Goal: Task Accomplishment & Management: Manage account settings

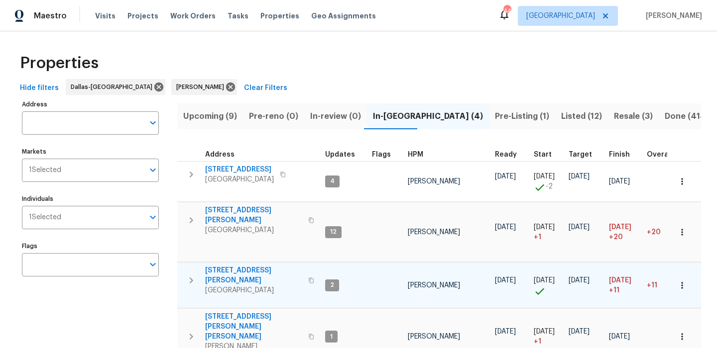
click at [238, 266] on span "4346 Hamilton Ave" at bounding box center [253, 276] width 97 height 20
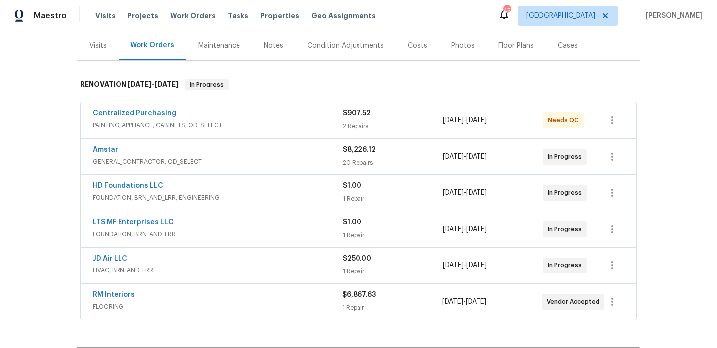
scroll to position [132, 0]
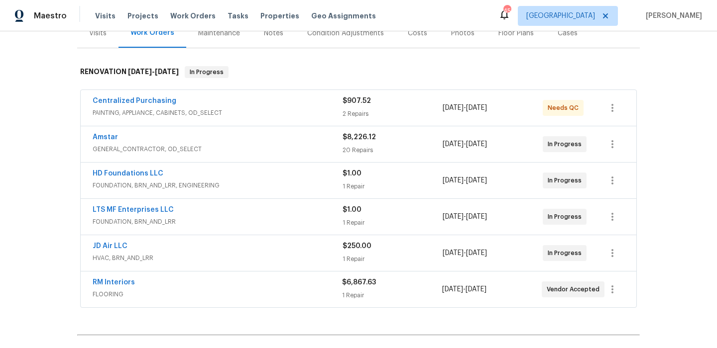
click at [188, 206] on div "LTS MF Enterprises LLC" at bounding box center [218, 211] width 250 height 12
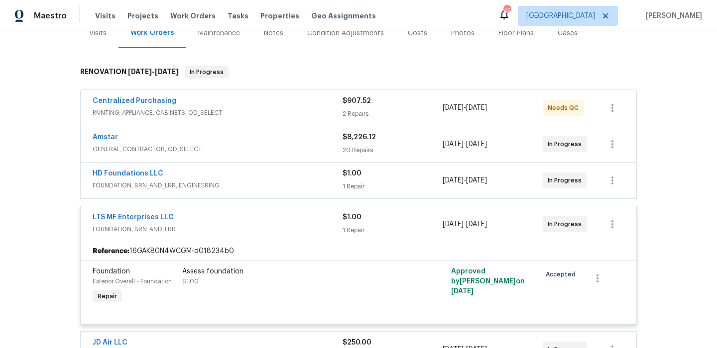
click at [300, 278] on div "Assess foundation $1.00" at bounding box center [291, 277] width 218 height 20
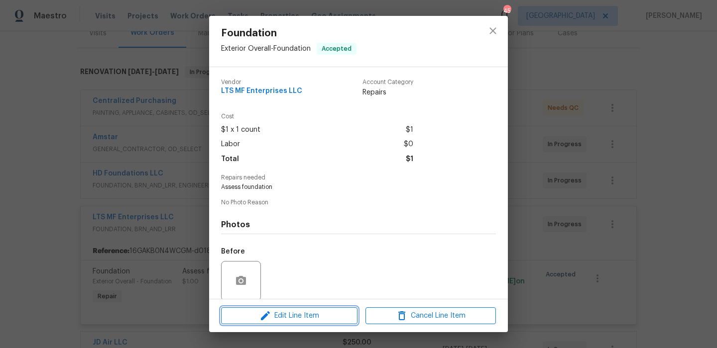
click at [306, 320] on span "Edit Line Item" at bounding box center [289, 316] width 130 height 12
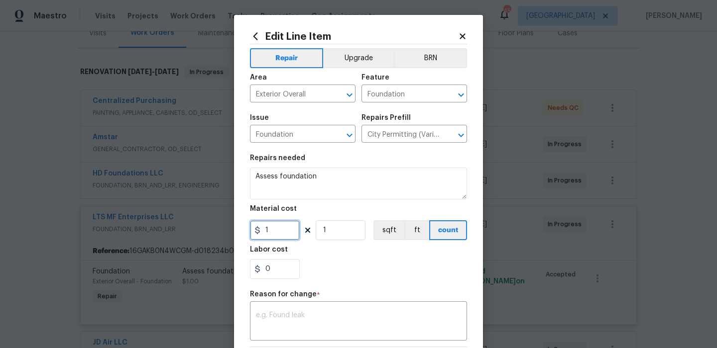
click at [278, 236] on input "1" at bounding box center [275, 230] width 50 height 20
type input "12250"
click at [293, 320] on textarea at bounding box center [358, 322] width 205 height 21
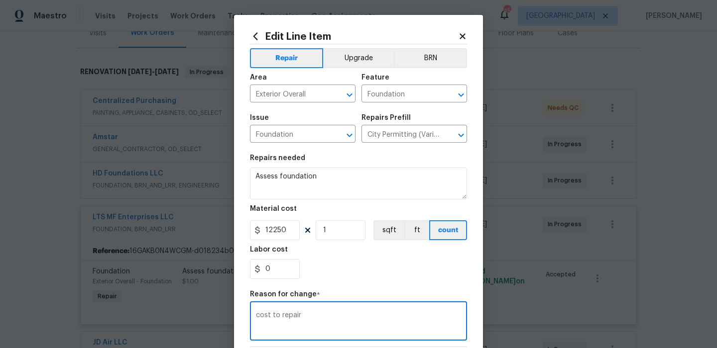
scroll to position [138, 0]
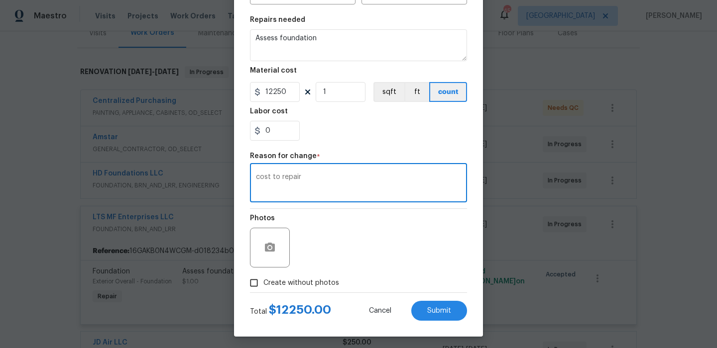
type textarea "cost to repair"
click at [427, 300] on div "Total $ 12250.00 Cancel Submit" at bounding box center [358, 307] width 217 height 28
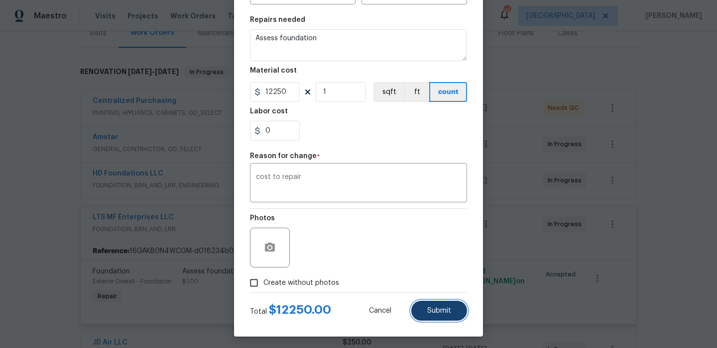
click at [428, 308] on span "Submit" at bounding box center [439, 311] width 24 height 7
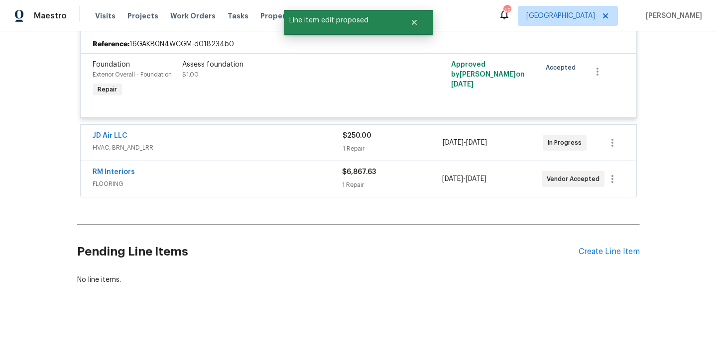
scroll to position [344, 0]
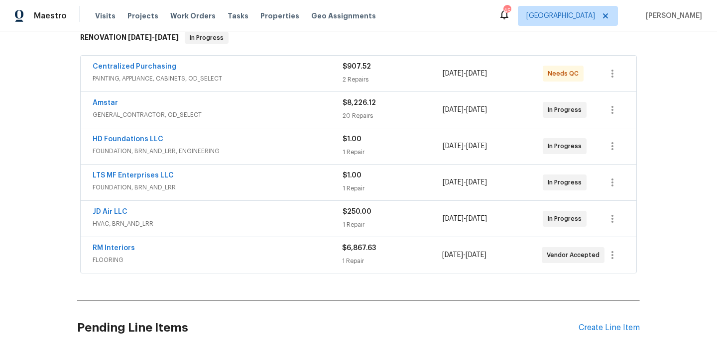
scroll to position [167, 0]
click at [231, 178] on div "LTS MF Enterprises LLC" at bounding box center [218, 176] width 250 height 12
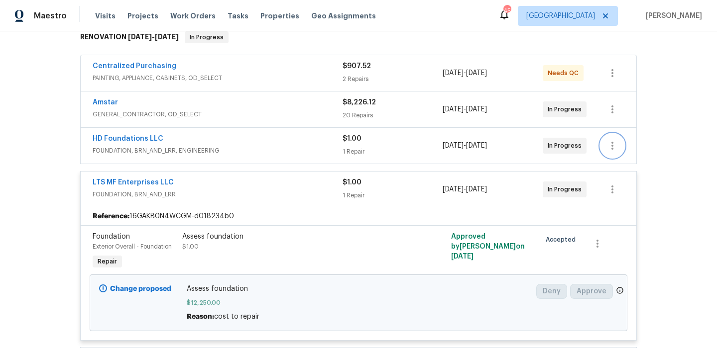
click at [611, 145] on icon "button" at bounding box center [612, 146] width 2 height 8
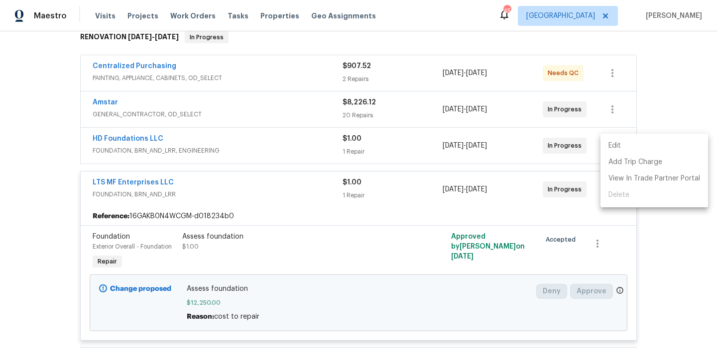
click at [617, 196] on ul "Edit Add Trip Charge View In Trade Partner Portal Delete" at bounding box center [654, 171] width 108 height 74
click at [266, 149] on div at bounding box center [358, 174] width 717 height 348
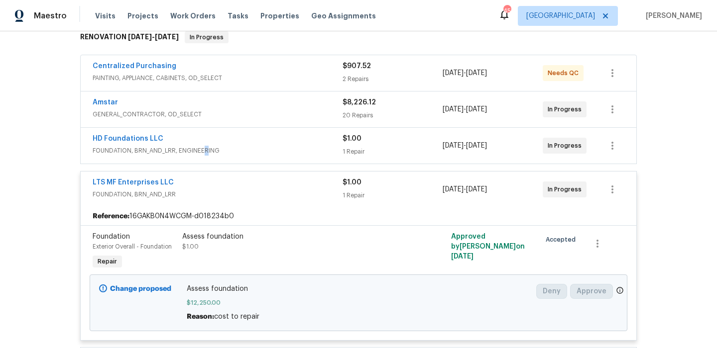
click at [201, 152] on span "FOUNDATION, BRN_AND_LRR, ENGINEERING" at bounding box center [218, 151] width 250 height 10
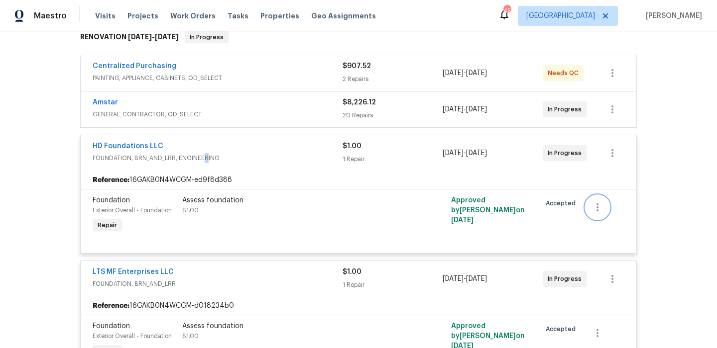
click at [608, 212] on button "button" at bounding box center [597, 208] width 24 height 24
click at [603, 210] on li "Cancel" at bounding box center [604, 208] width 38 height 16
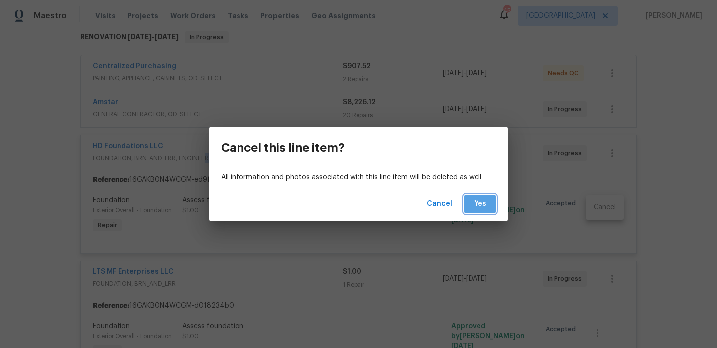
click at [472, 201] on span "Yes" at bounding box center [480, 204] width 16 height 12
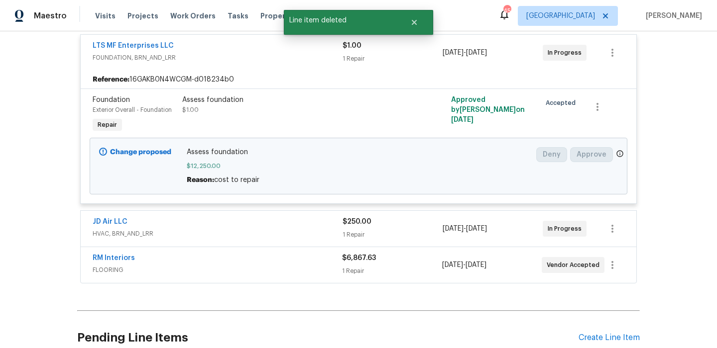
scroll to position [79, 0]
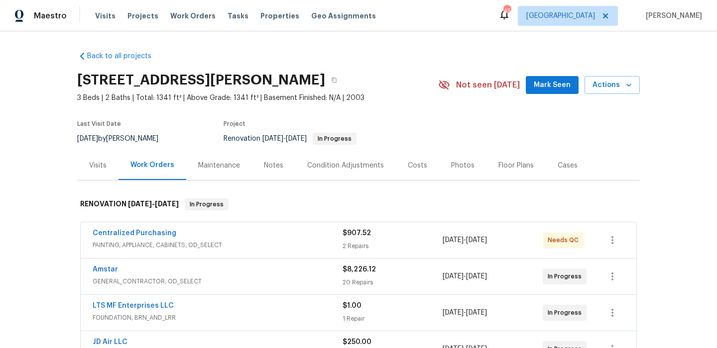
click at [535, 89] on button "Mark Seen" at bounding box center [552, 85] width 53 height 18
click at [274, 165] on div "Notes" at bounding box center [273, 166] width 19 height 10
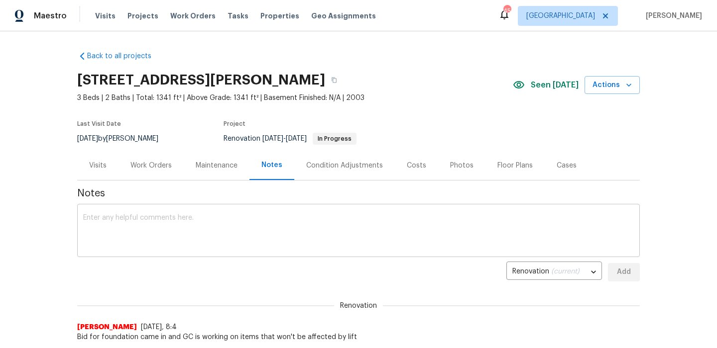
click at [261, 215] on textarea at bounding box center [358, 232] width 550 height 35
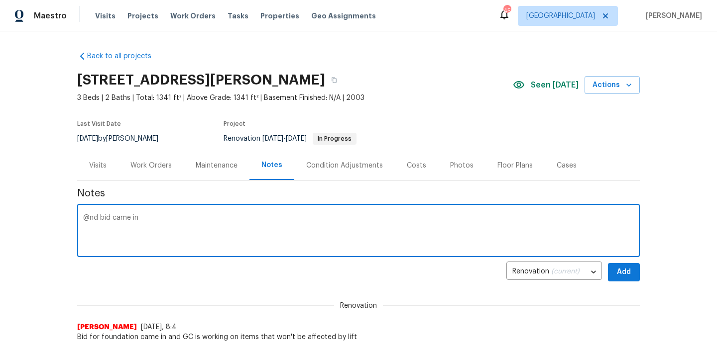
click at [89, 216] on textarea "@nd bid came in" at bounding box center [358, 232] width 550 height 35
click at [145, 224] on textarea "2nd bid came in" at bounding box center [358, 232] width 550 height 35
type textarea "2nd bid came in. Going with bid 2 being 5000 lower"
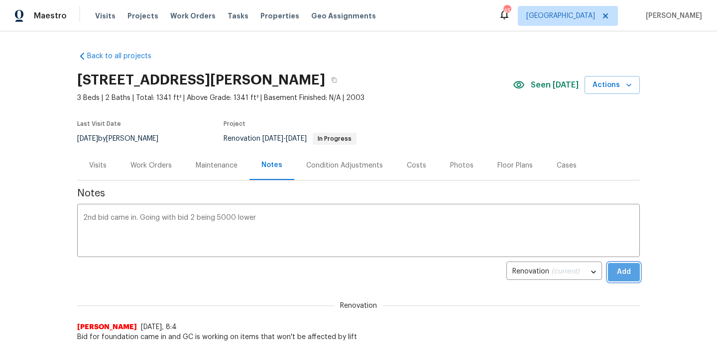
click at [611, 274] on button "Add" at bounding box center [624, 272] width 32 height 18
click at [150, 164] on div "Work Orders" at bounding box center [150, 166] width 41 height 10
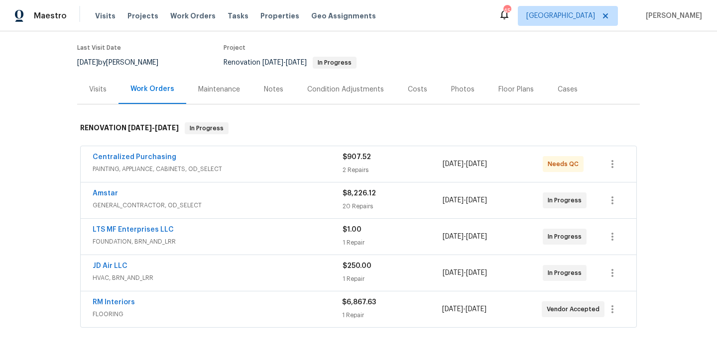
scroll to position [147, 0]
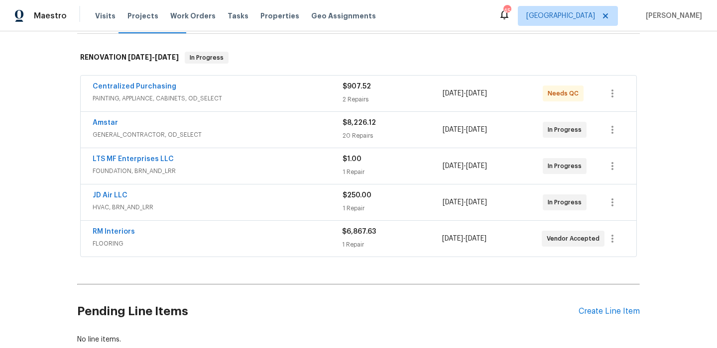
click at [185, 90] on div "Centralized Purchasing" at bounding box center [218, 88] width 250 height 12
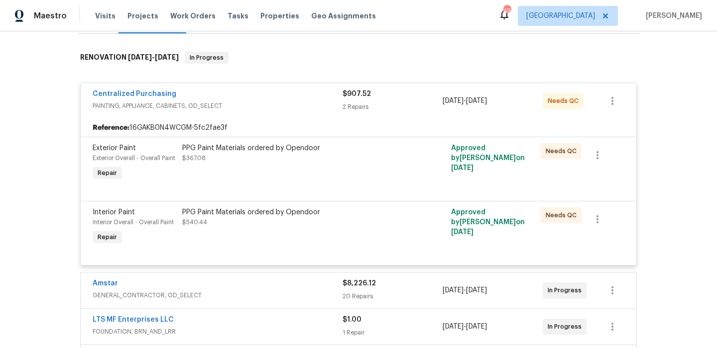
click at [279, 175] on div "PPG Paint Materials ordered by Opendoor $367.08" at bounding box center [291, 163] width 224 height 46
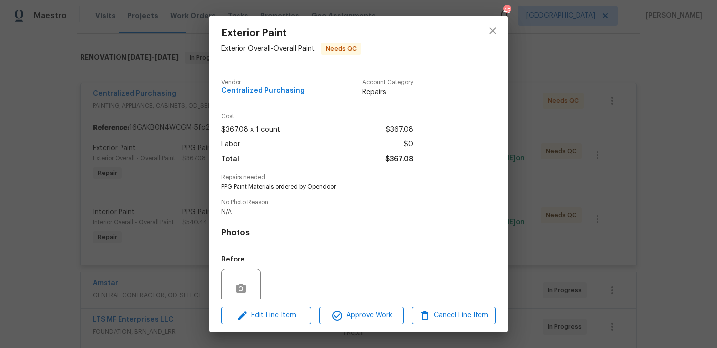
click at [384, 326] on div "Edit Line Item Approve Work Cancel Line Item" at bounding box center [358, 315] width 299 height 33
click at [387, 322] on span "Approve Work" at bounding box center [361, 316] width 78 height 12
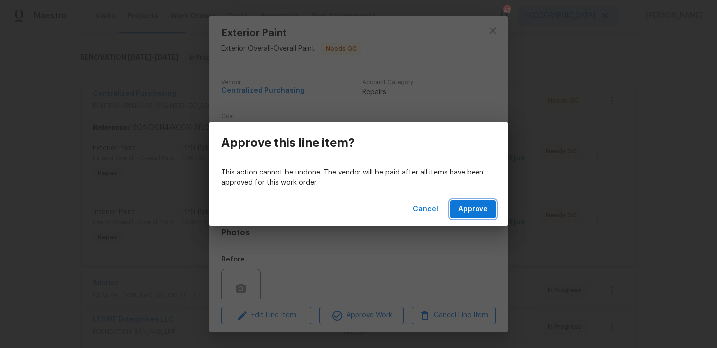
click at [480, 213] on span "Approve" at bounding box center [473, 210] width 30 height 12
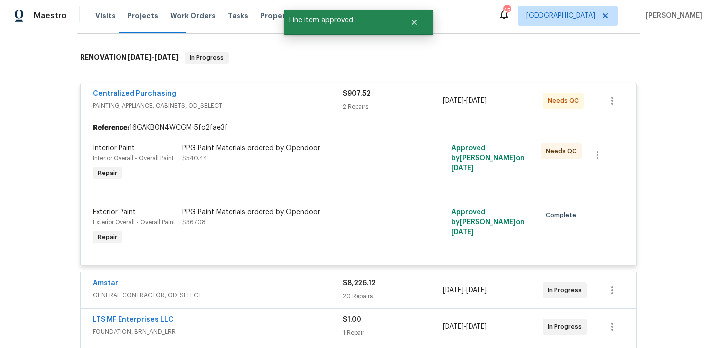
click at [240, 227] on div "PPG Paint Materials ordered by Opendoor $367.08" at bounding box center [291, 218] width 218 height 20
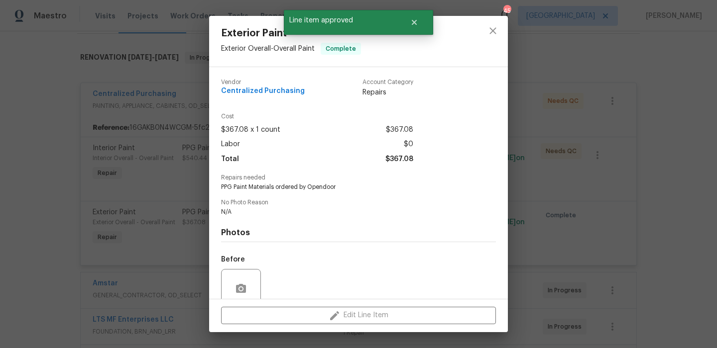
click at [165, 213] on div "Exterior Paint Exterior Overall - Overall Paint Complete Vendor Centralized Pur…" at bounding box center [358, 174] width 717 height 348
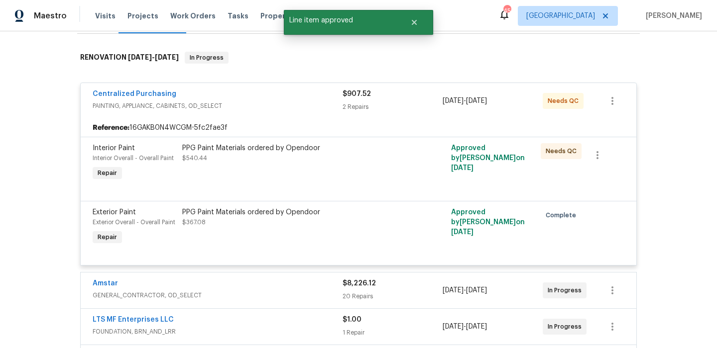
click at [242, 167] on div "PPG Paint Materials ordered by Opendoor $540.44" at bounding box center [291, 163] width 224 height 46
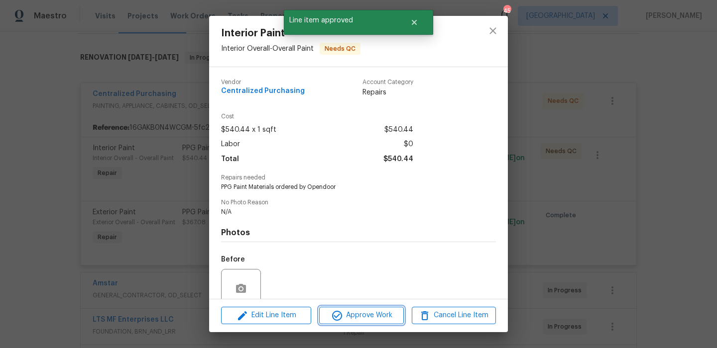
click at [375, 315] on span "Approve Work" at bounding box center [361, 316] width 78 height 12
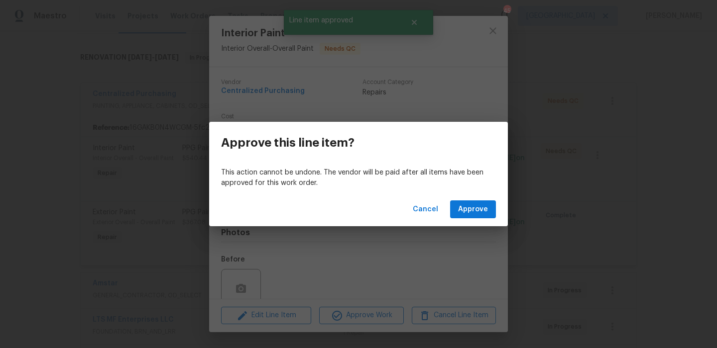
click at [477, 199] on div "Cancel Approve" at bounding box center [358, 210] width 299 height 34
click at [472, 199] on div "Cancel Approve" at bounding box center [358, 210] width 299 height 34
click at [468, 207] on span "Approve" at bounding box center [473, 210] width 30 height 12
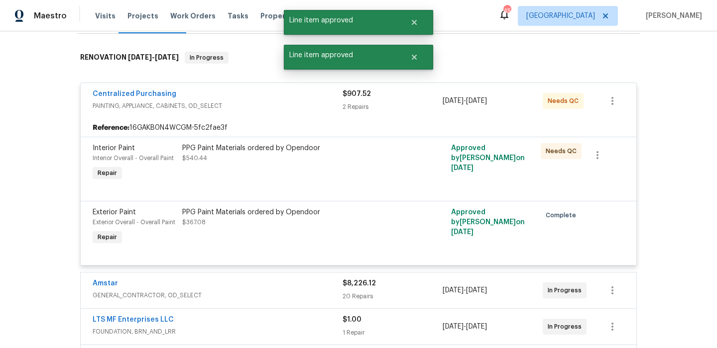
click at [194, 82] on body "Maestro Visits Projects Work Orders Tasks Properties Geo Assignments 45 Dallas …" at bounding box center [358, 174] width 717 height 348
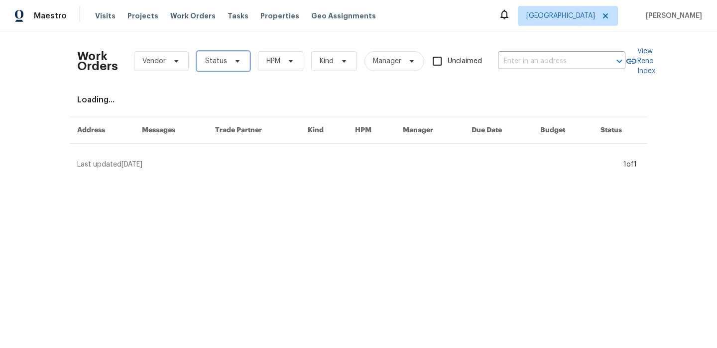
click at [216, 64] on span "Status" at bounding box center [216, 61] width 22 height 10
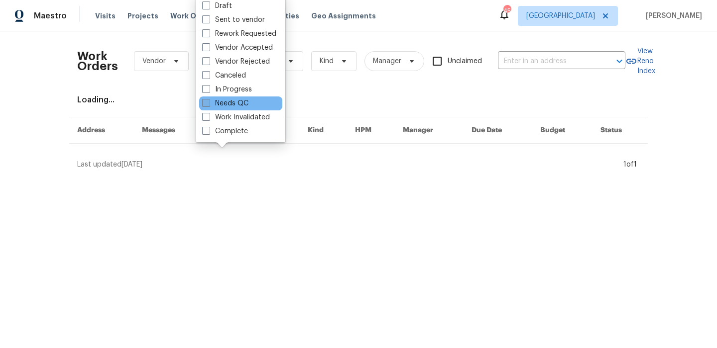
click at [227, 104] on label "Needs QC" at bounding box center [225, 104] width 46 height 10
click at [209, 104] on input "Needs QC" at bounding box center [205, 102] width 6 height 6
checkbox input "true"
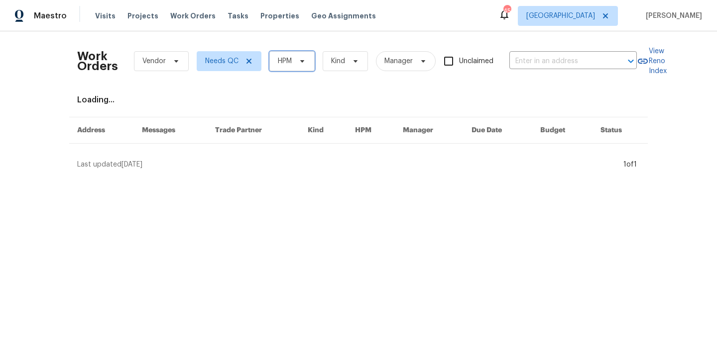
click at [272, 63] on span "HPM" at bounding box center [291, 61] width 45 height 20
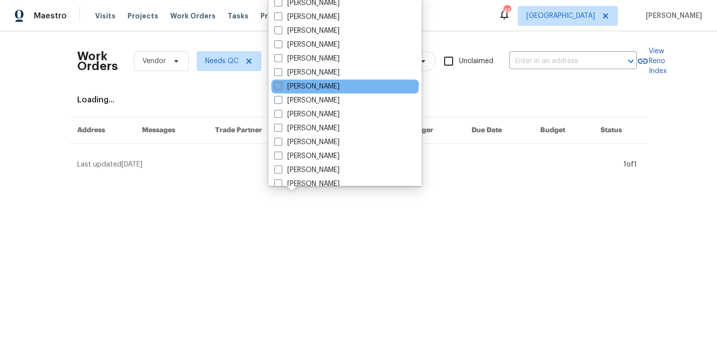
scroll to position [87, 0]
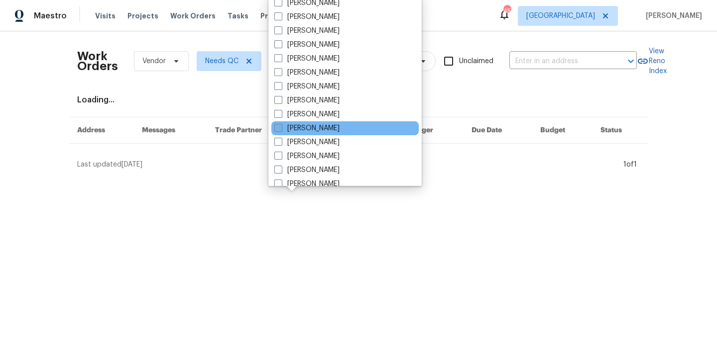
click at [328, 131] on label "[PERSON_NAME]" at bounding box center [306, 128] width 65 height 10
click at [281, 130] on input "[PERSON_NAME]" at bounding box center [277, 126] width 6 height 6
checkbox input "true"
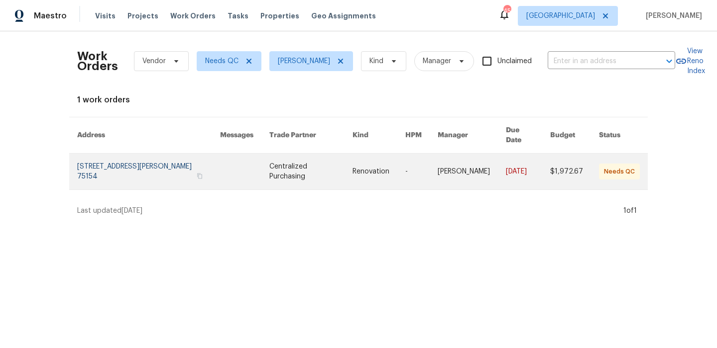
click at [148, 157] on link at bounding box center [148, 172] width 143 height 36
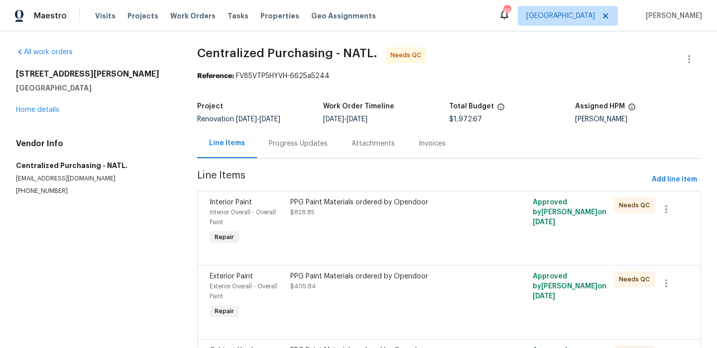
click at [291, 203] on div "PPG Paint Materials ordered by Opendoor" at bounding box center [388, 203] width 196 height 10
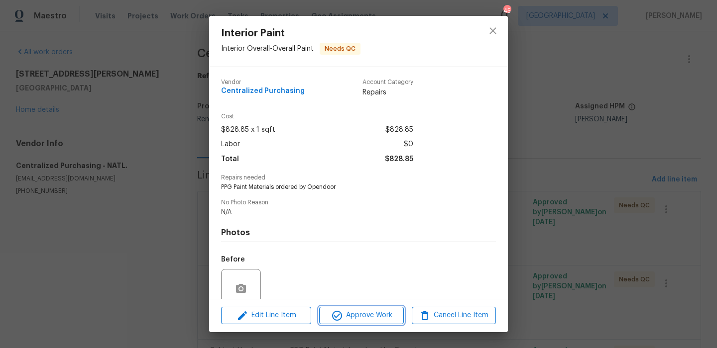
click at [383, 316] on span "Approve Work" at bounding box center [361, 316] width 78 height 12
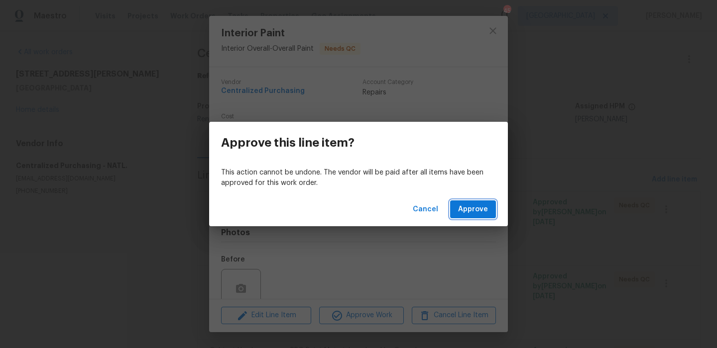
click at [467, 214] on span "Approve" at bounding box center [473, 210] width 30 height 12
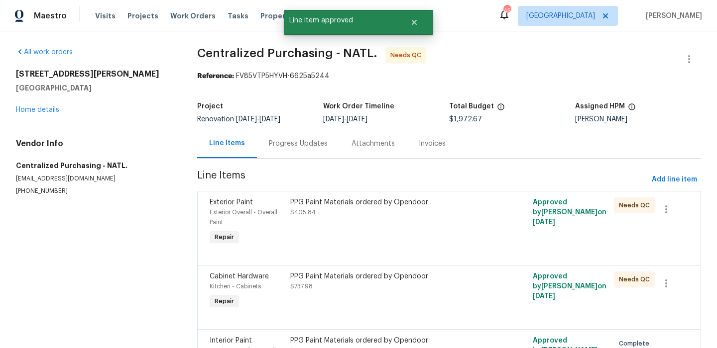
click at [315, 286] on div "PPG Paint Materials ordered by Opendoor $737.98" at bounding box center [388, 282] width 196 height 20
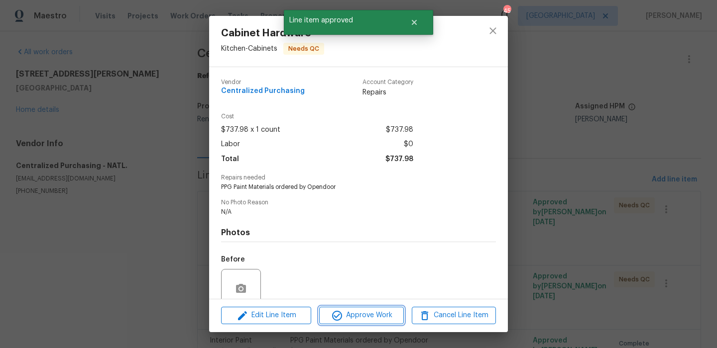
click at [358, 313] on span "Approve Work" at bounding box center [361, 316] width 78 height 12
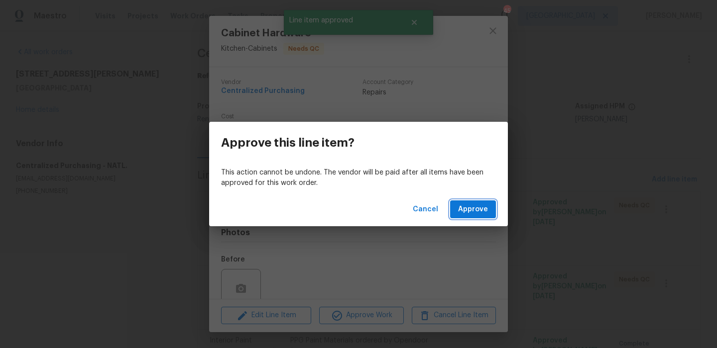
click at [467, 212] on span "Approve" at bounding box center [473, 210] width 30 height 12
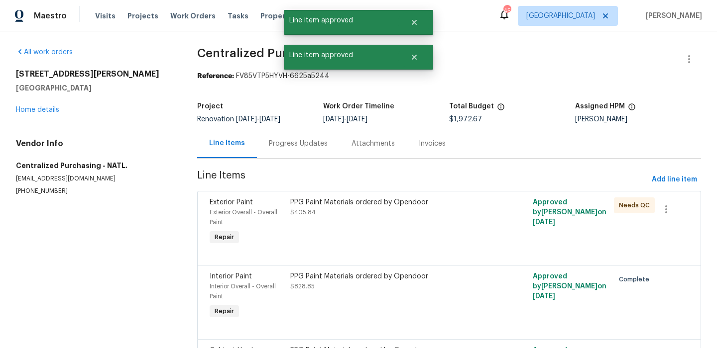
click at [333, 230] on div "PPG Paint Materials ordered by Opendoor $405.84" at bounding box center [388, 223] width 202 height 56
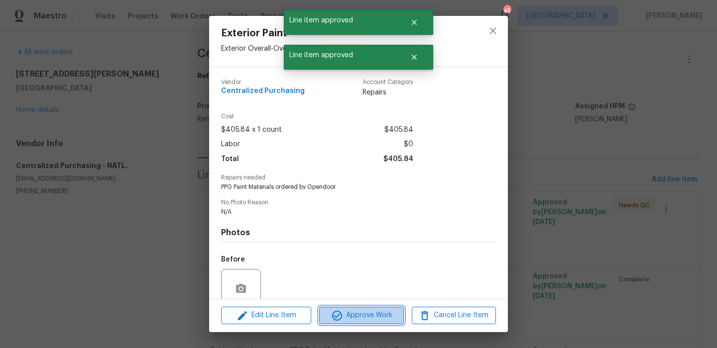
click at [365, 323] on button "Approve Work" at bounding box center [361, 315] width 84 height 17
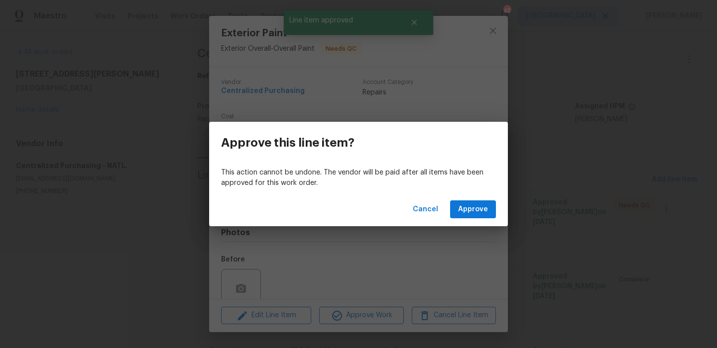
click at [484, 219] on div "Cancel Approve" at bounding box center [358, 210] width 299 height 34
click at [484, 213] on span "Approve" at bounding box center [473, 210] width 30 height 12
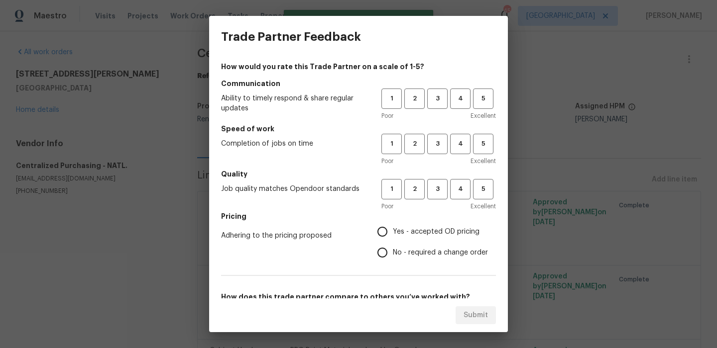
click at [48, 88] on div "Trade Partner Feedback How would you rate this Trade Partner on a scale of 1-5?…" at bounding box center [358, 174] width 717 height 348
click at [139, 24] on div "Trade Partner Feedback How would you rate this Trade Partner on a scale of 1-5?…" at bounding box center [358, 174] width 717 height 348
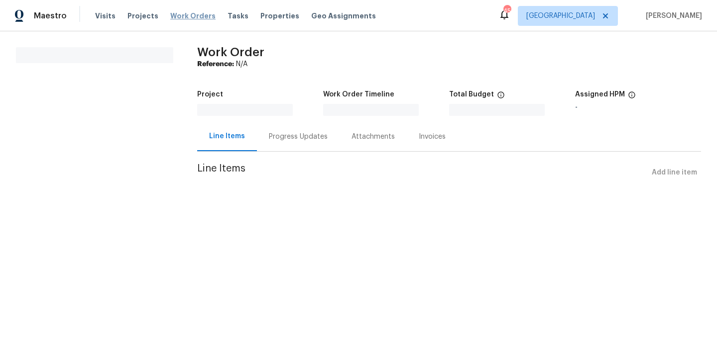
click at [174, 19] on div "Maestro Visits Projects Work Orders Tasks Properties Geo Assignments 45 [GEOGRA…" at bounding box center [358, 105] width 717 height 210
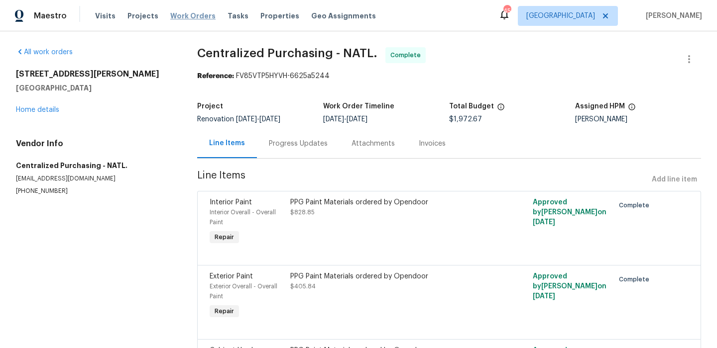
click at [176, 14] on span "Work Orders" at bounding box center [192, 16] width 45 height 10
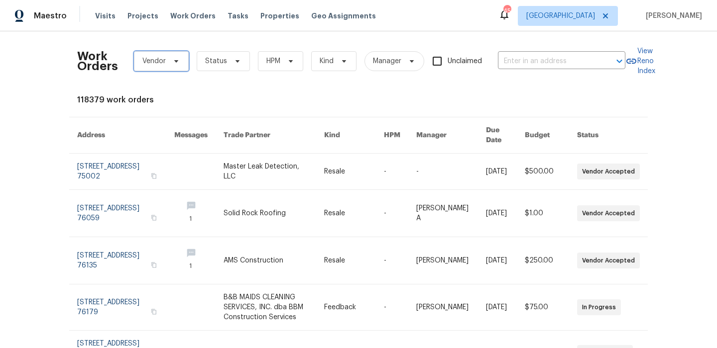
click at [178, 53] on span "Vendor" at bounding box center [161, 61] width 55 height 20
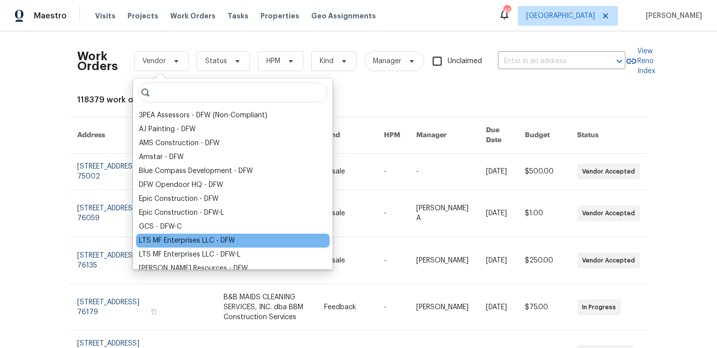
click at [196, 241] on div "LTS MF Enterprises LLC - DFW" at bounding box center [187, 241] width 96 height 10
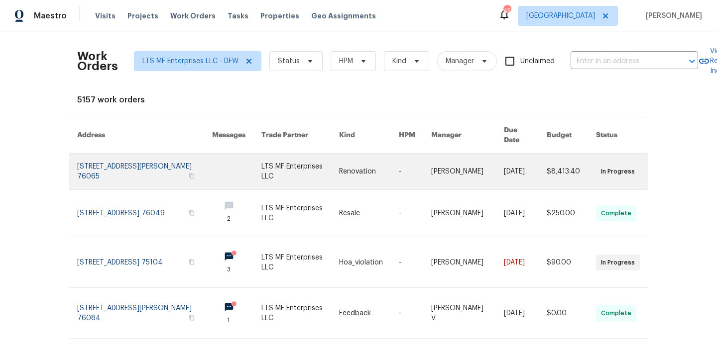
click at [117, 166] on link at bounding box center [144, 172] width 135 height 36
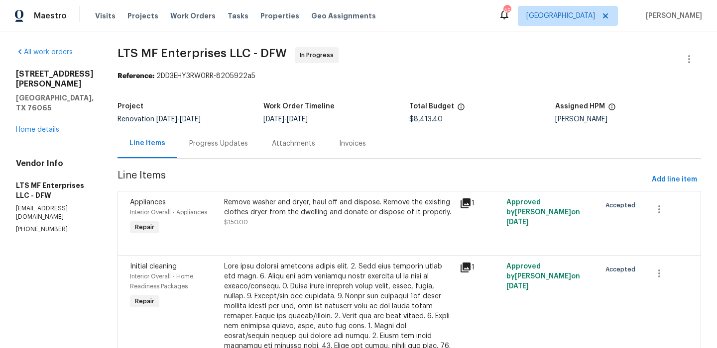
click at [49, 221] on p "[EMAIL_ADDRESS][DOMAIN_NAME]" at bounding box center [55, 213] width 78 height 17
copy p "[EMAIL_ADDRESS][DOMAIN_NAME]"
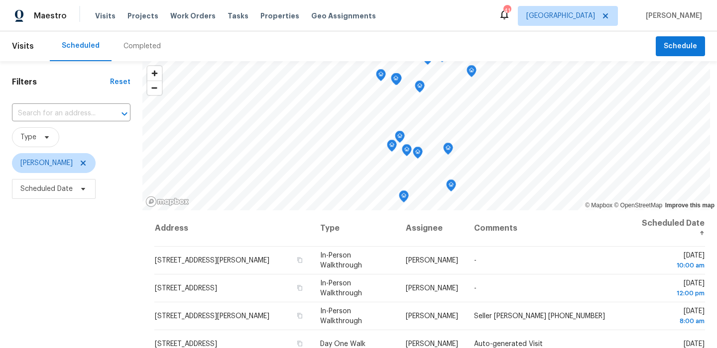
scroll to position [126, 0]
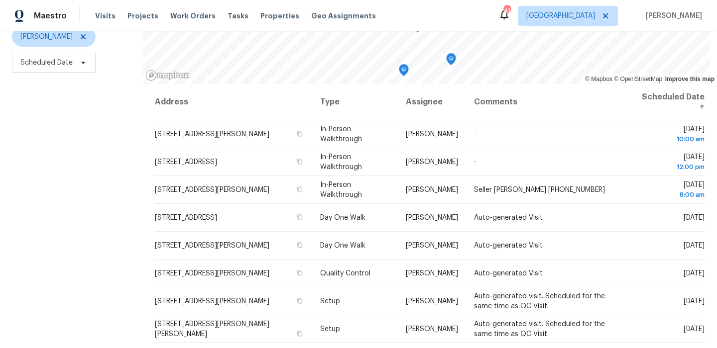
click at [92, 216] on div "Filters Reset ​ Type Francisco Balcazar Serrato Scheduled Date" at bounding box center [71, 149] width 142 height 428
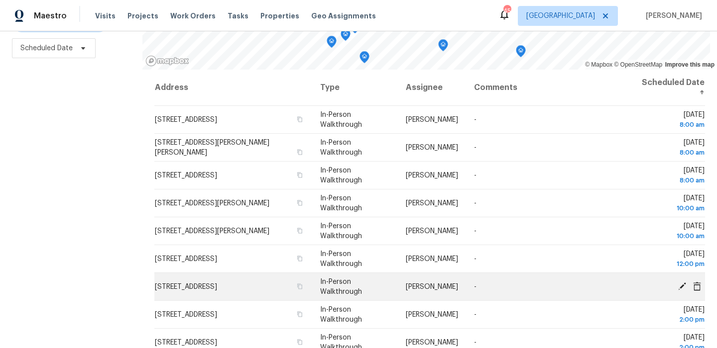
scroll to position [31, 0]
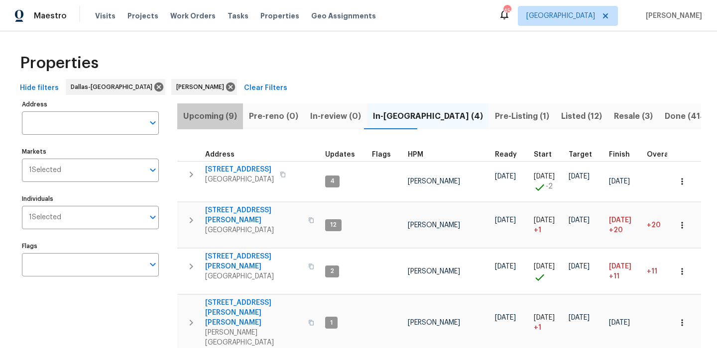
click at [215, 117] on span "Upcoming (9)" at bounding box center [210, 116] width 54 height 14
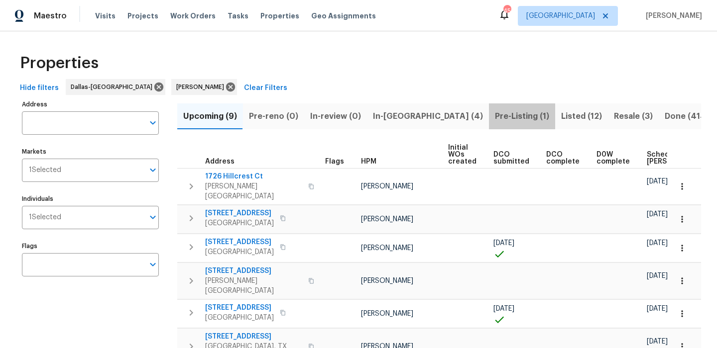
click at [495, 110] on span "Pre-Listing (1)" at bounding box center [522, 116] width 54 height 14
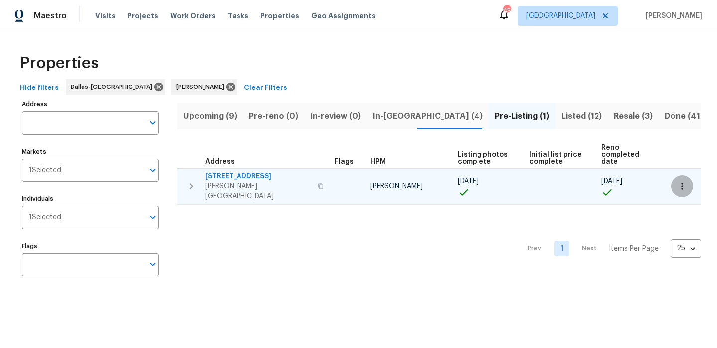
click at [686, 182] on icon "button" at bounding box center [682, 187] width 10 height 10
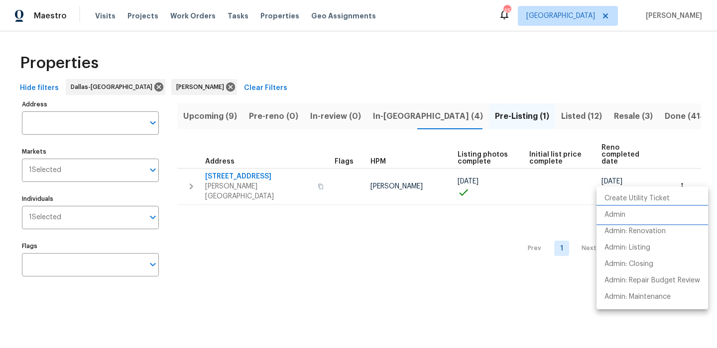
click at [636, 218] on li "Admin" at bounding box center [651, 215] width 111 height 16
click at [364, 104] on div at bounding box center [358, 174] width 717 height 348
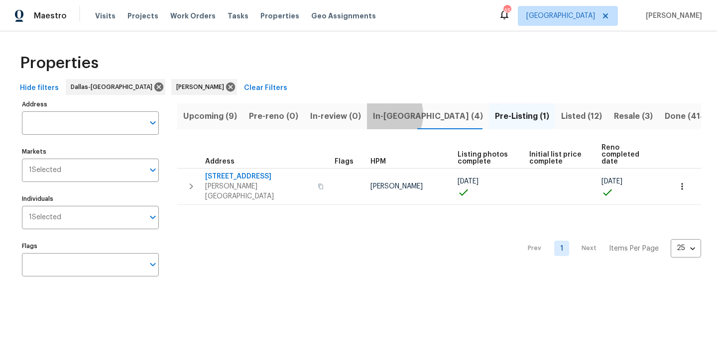
click at [377, 114] on span "In-[GEOGRAPHIC_DATA] (4)" at bounding box center [428, 116] width 110 height 14
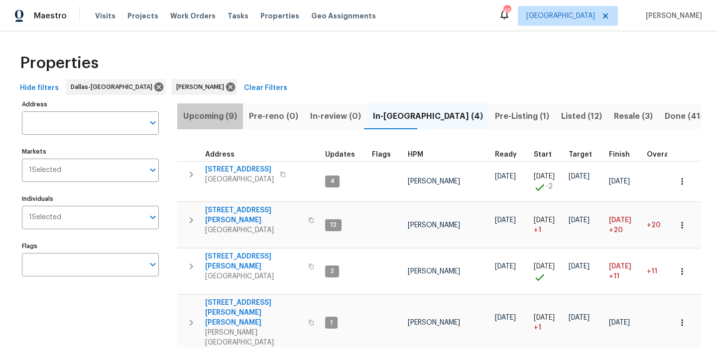
click at [226, 120] on span "Upcoming (9)" at bounding box center [210, 116] width 54 height 14
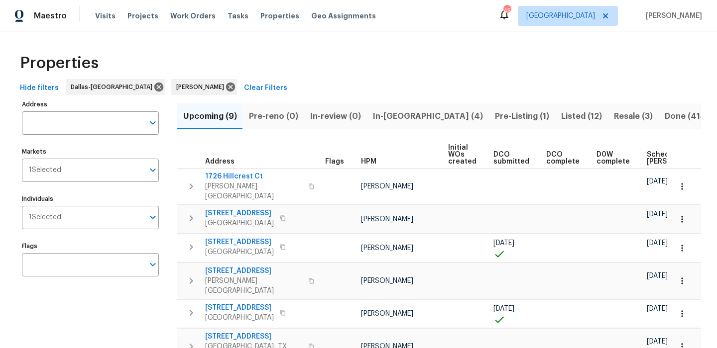
click at [649, 157] on span "Scheduled [PERSON_NAME]" at bounding box center [675, 158] width 56 height 14
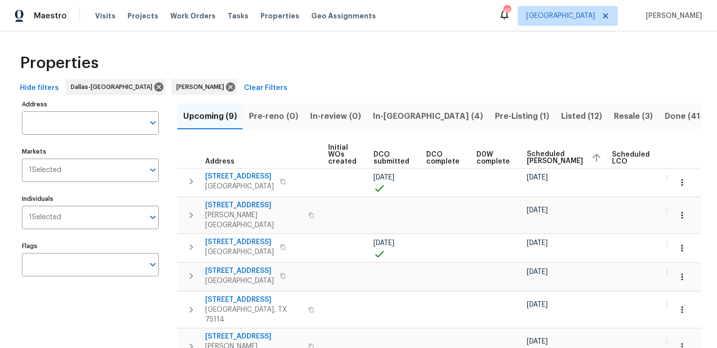
click at [393, 119] on span "In-[GEOGRAPHIC_DATA] (4)" at bounding box center [428, 116] width 110 height 14
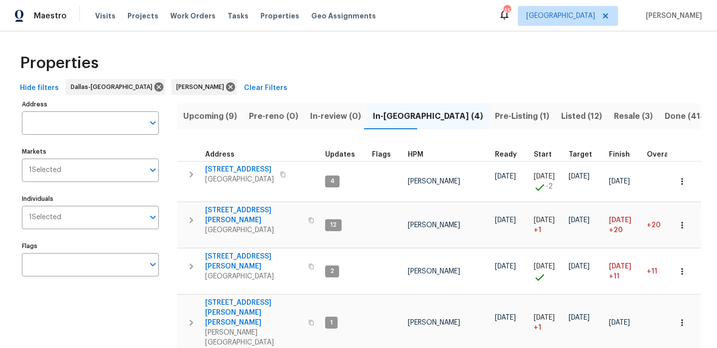
click at [561, 116] on span "Listed (12)" at bounding box center [581, 116] width 41 height 14
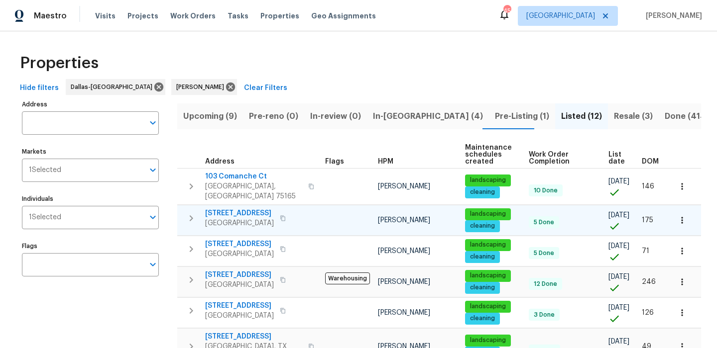
click at [289, 214] on button "button" at bounding box center [283, 219] width 12 height 14
click at [678, 216] on icon "button" at bounding box center [682, 221] width 10 height 10
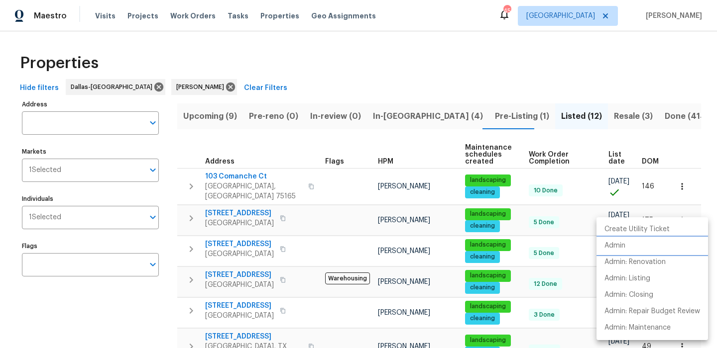
click at [619, 242] on p "Admin" at bounding box center [614, 246] width 21 height 10
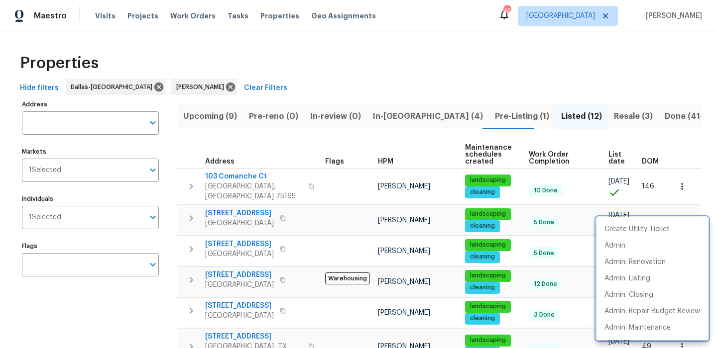
click at [289, 213] on div at bounding box center [358, 174] width 717 height 348
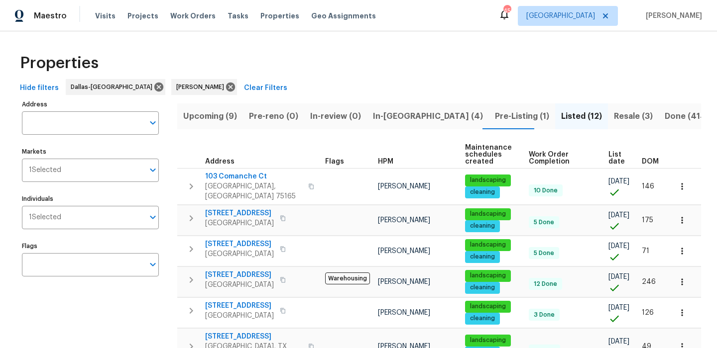
click at [286, 216] on icon "button" at bounding box center [283, 219] width 6 height 6
